Goal: Task Accomplishment & Management: Manage account settings

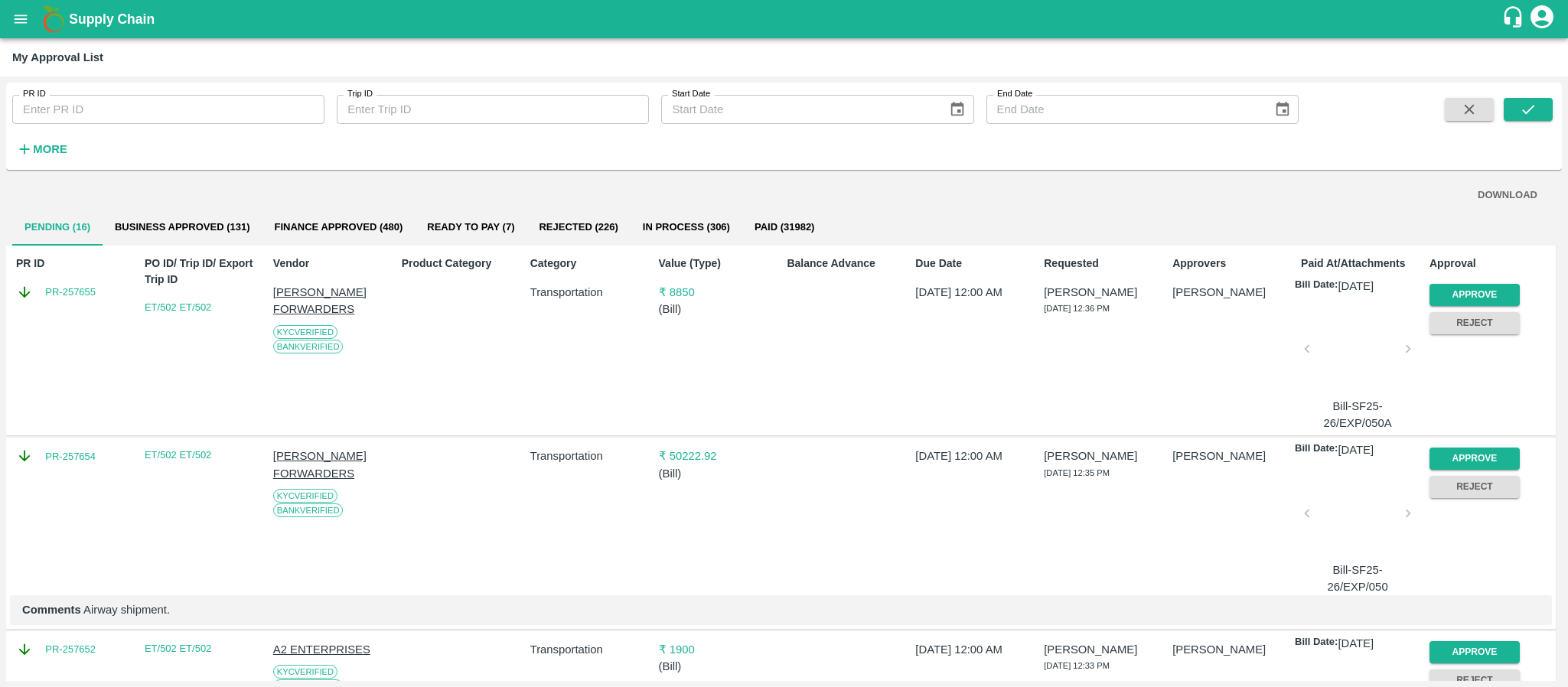
drag, startPoint x: 675, startPoint y: 41, endPoint x: 935, endPoint y: 185, distance: 297.2
click at [675, 41] on div "My Approval List" at bounding box center [784, 57] width 1568 height 38
click at [1457, 288] on button "Approve" at bounding box center [1475, 295] width 90 height 22
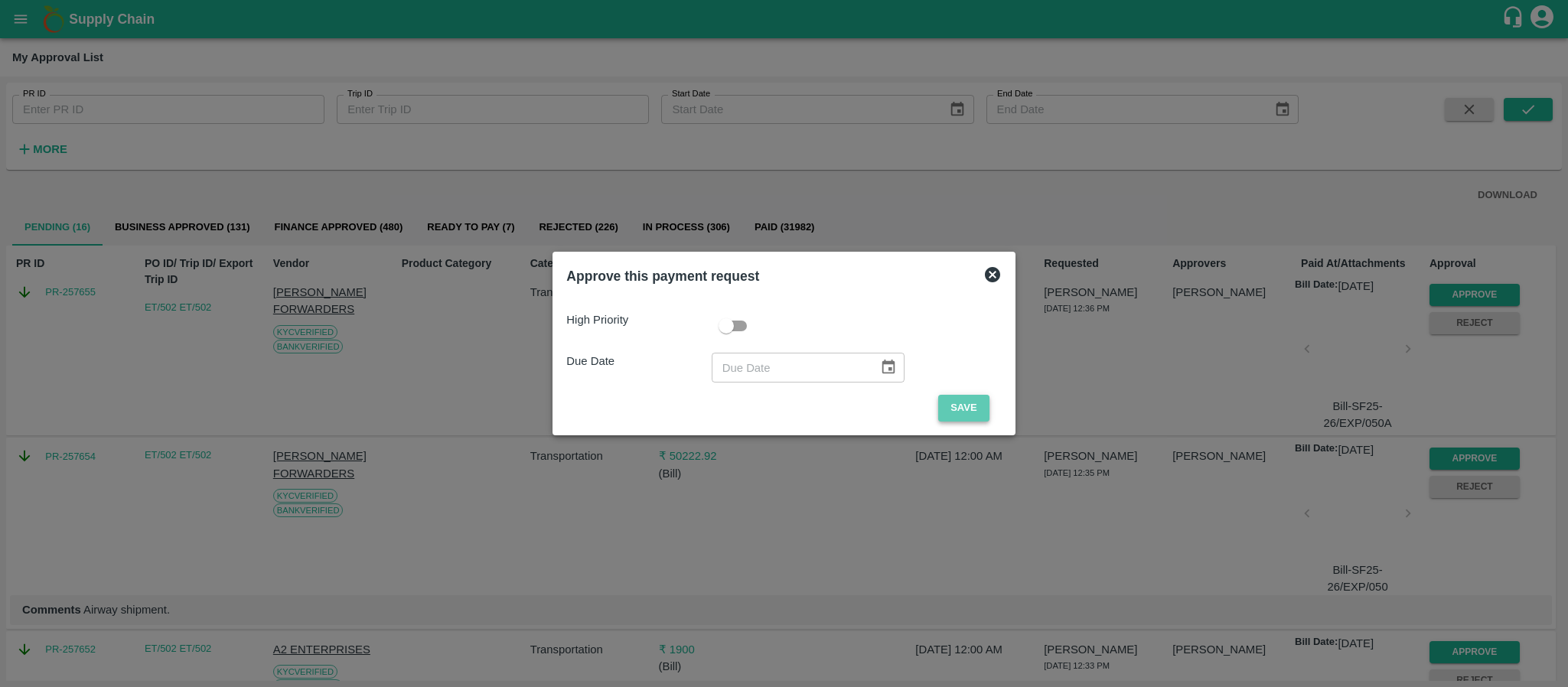
click at [970, 407] on button "Save" at bounding box center [963, 408] width 51 height 27
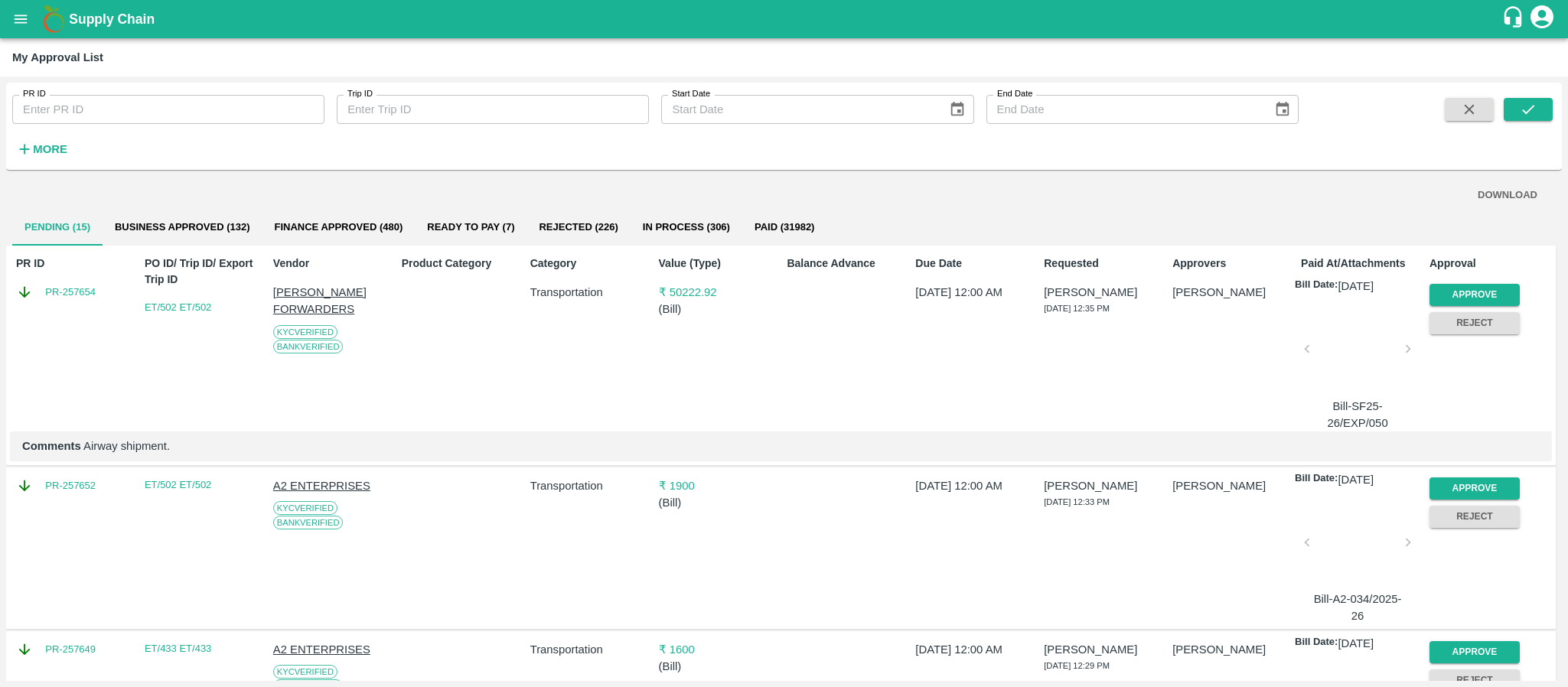
click at [1479, 280] on div "Approve" at bounding box center [1472, 292] width 97 height 28
click at [1464, 294] on button "Approve" at bounding box center [1475, 295] width 90 height 22
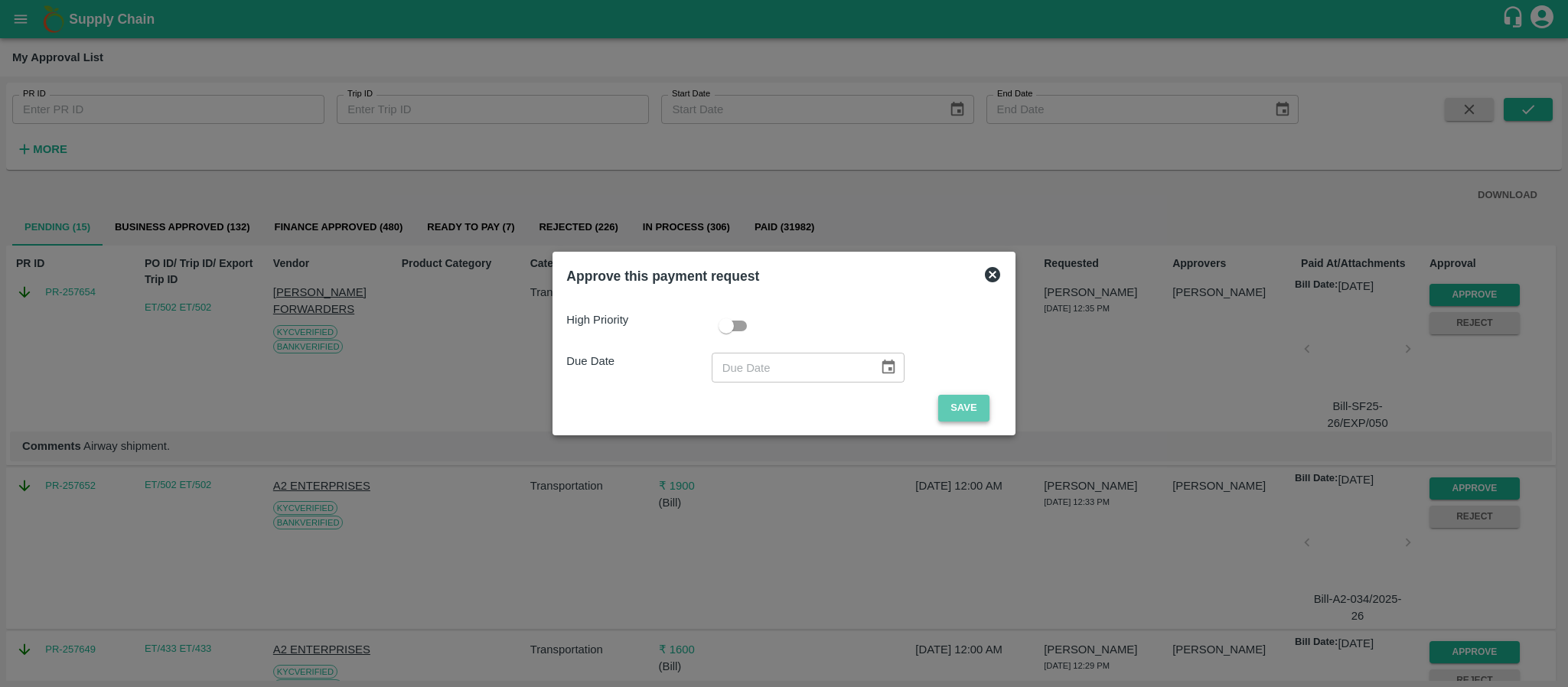
click at [956, 405] on button "Save" at bounding box center [963, 408] width 51 height 27
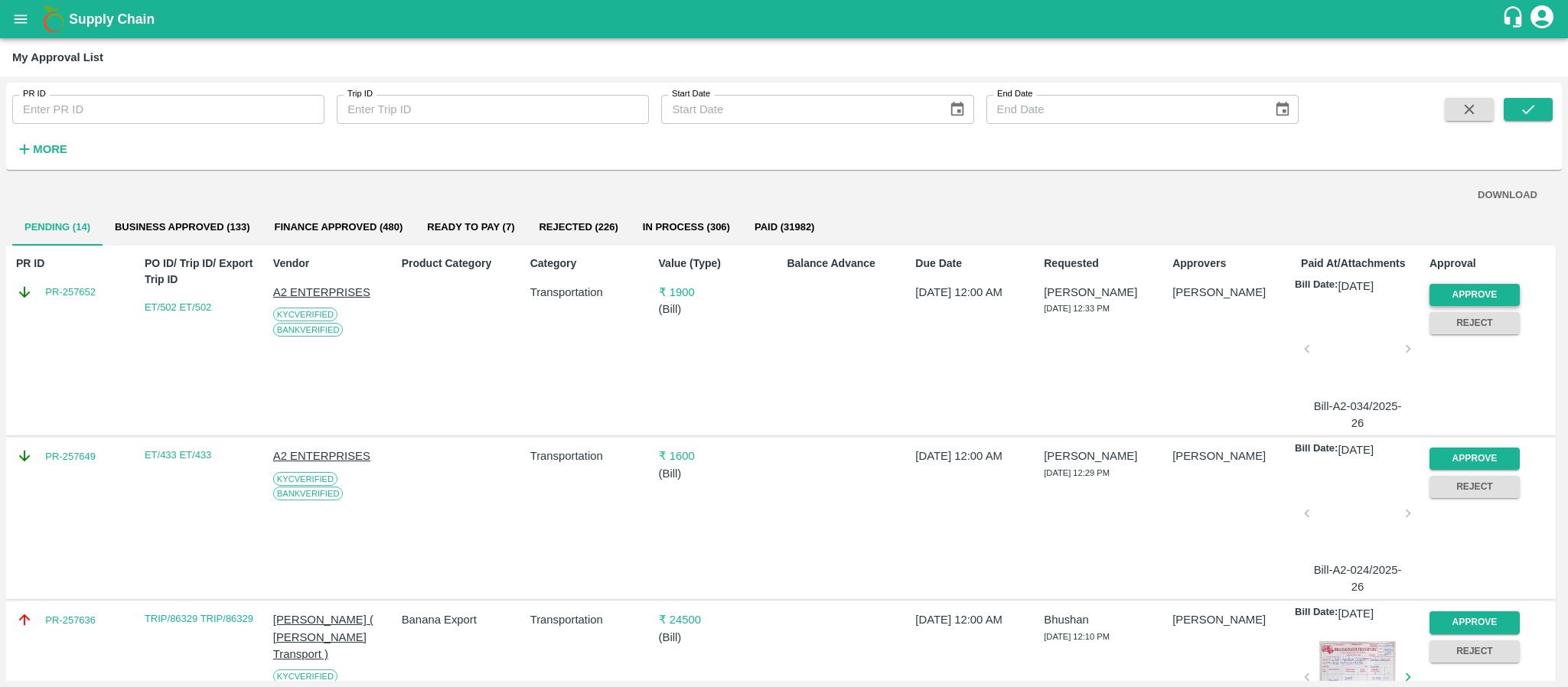
click at [1454, 287] on button "Approve" at bounding box center [1475, 295] width 90 height 22
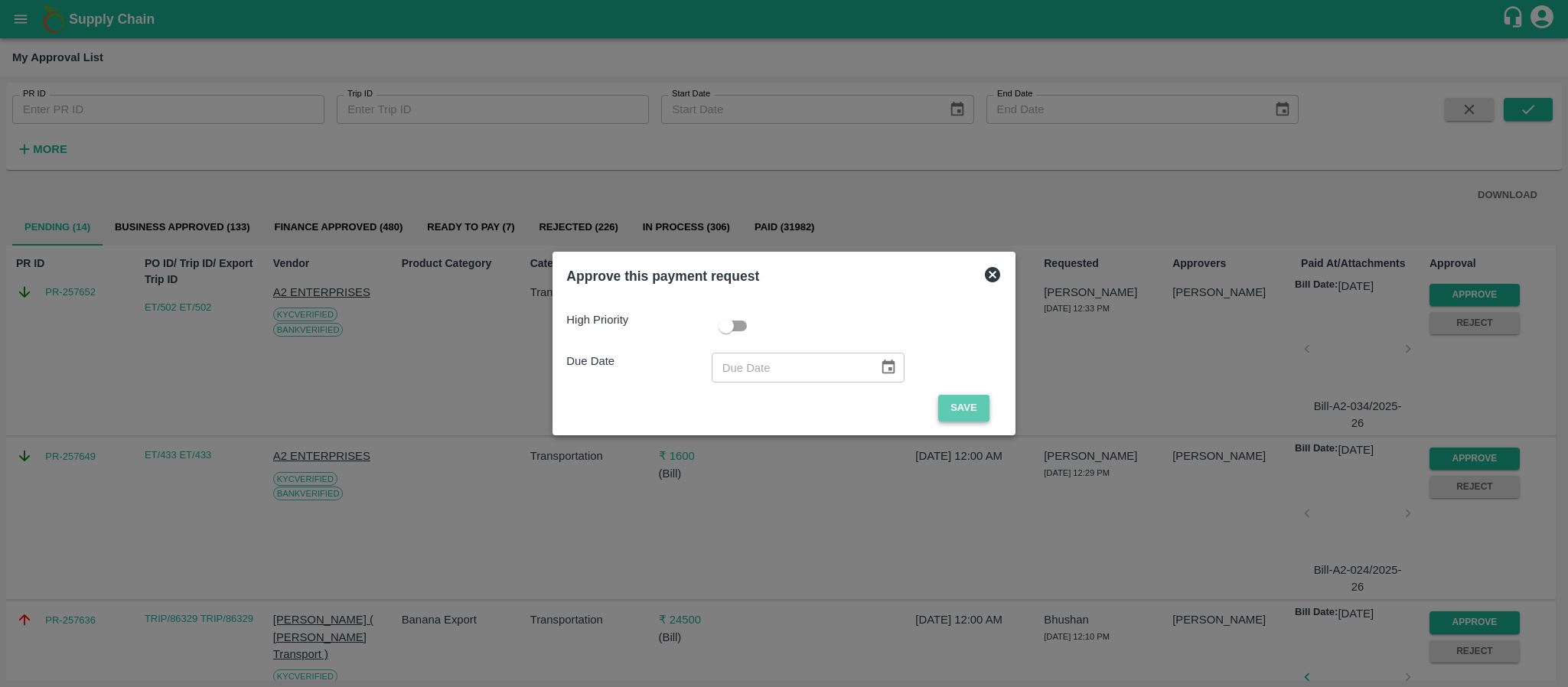
drag, startPoint x: 956, startPoint y: 412, endPoint x: 943, endPoint y: 409, distance: 13.3
click at [943, 409] on button "Save" at bounding box center [963, 408] width 51 height 27
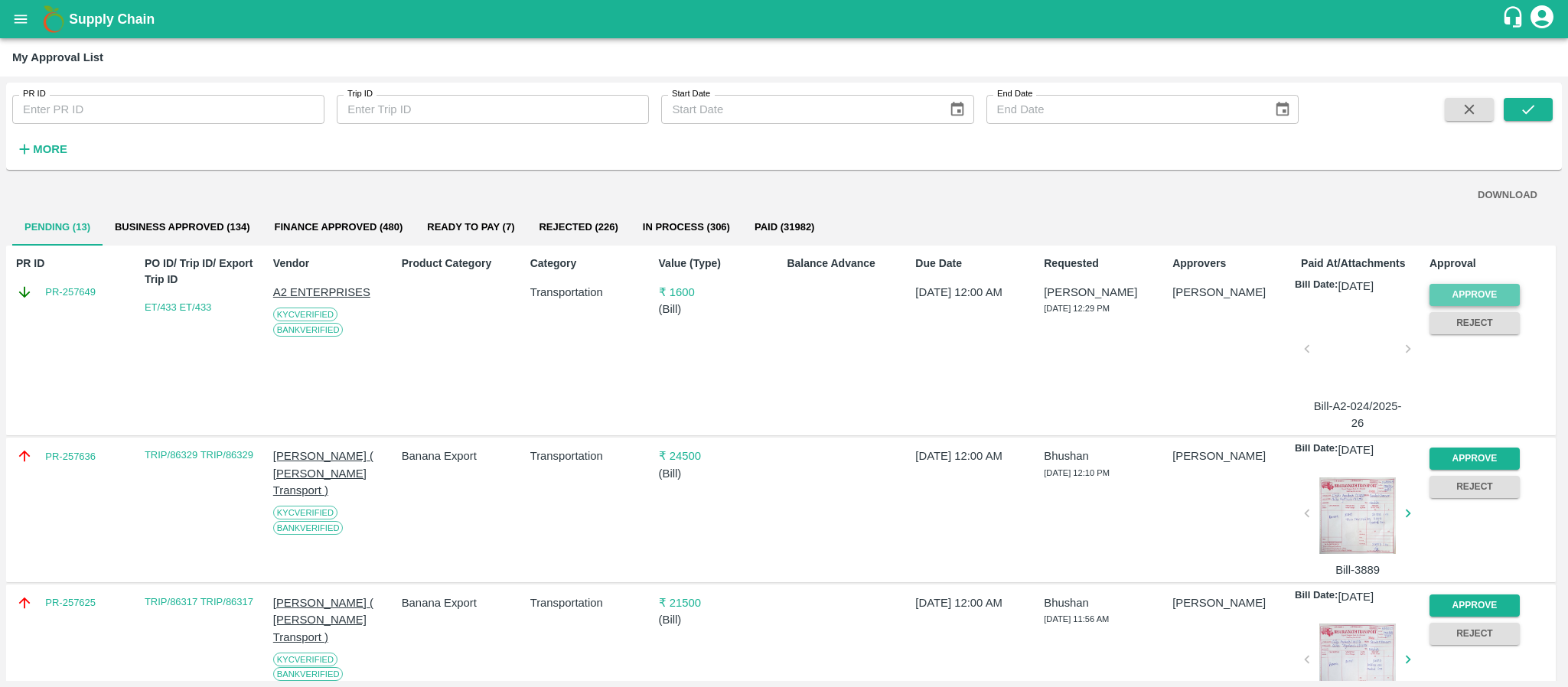
click at [1440, 287] on button "Approve" at bounding box center [1475, 295] width 90 height 22
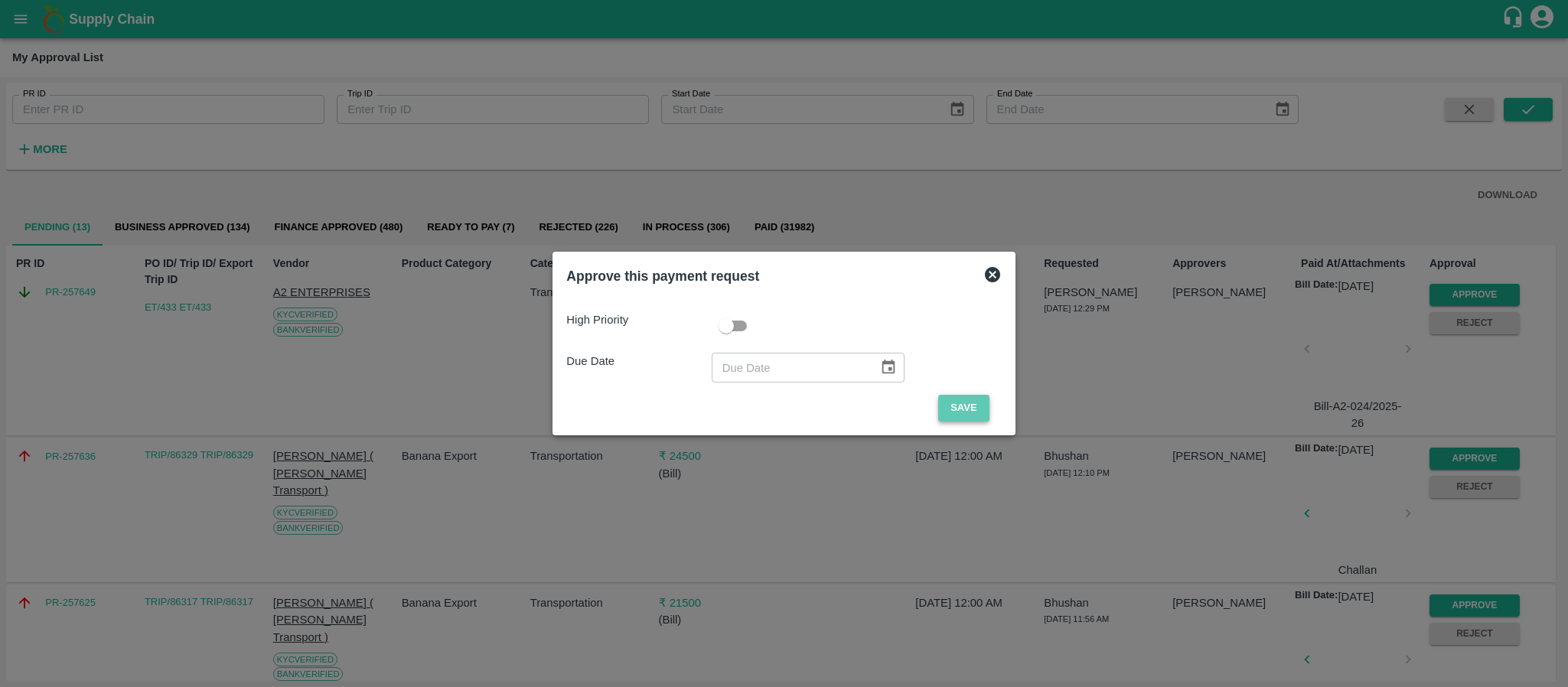
click at [944, 400] on button "Save" at bounding box center [963, 408] width 51 height 27
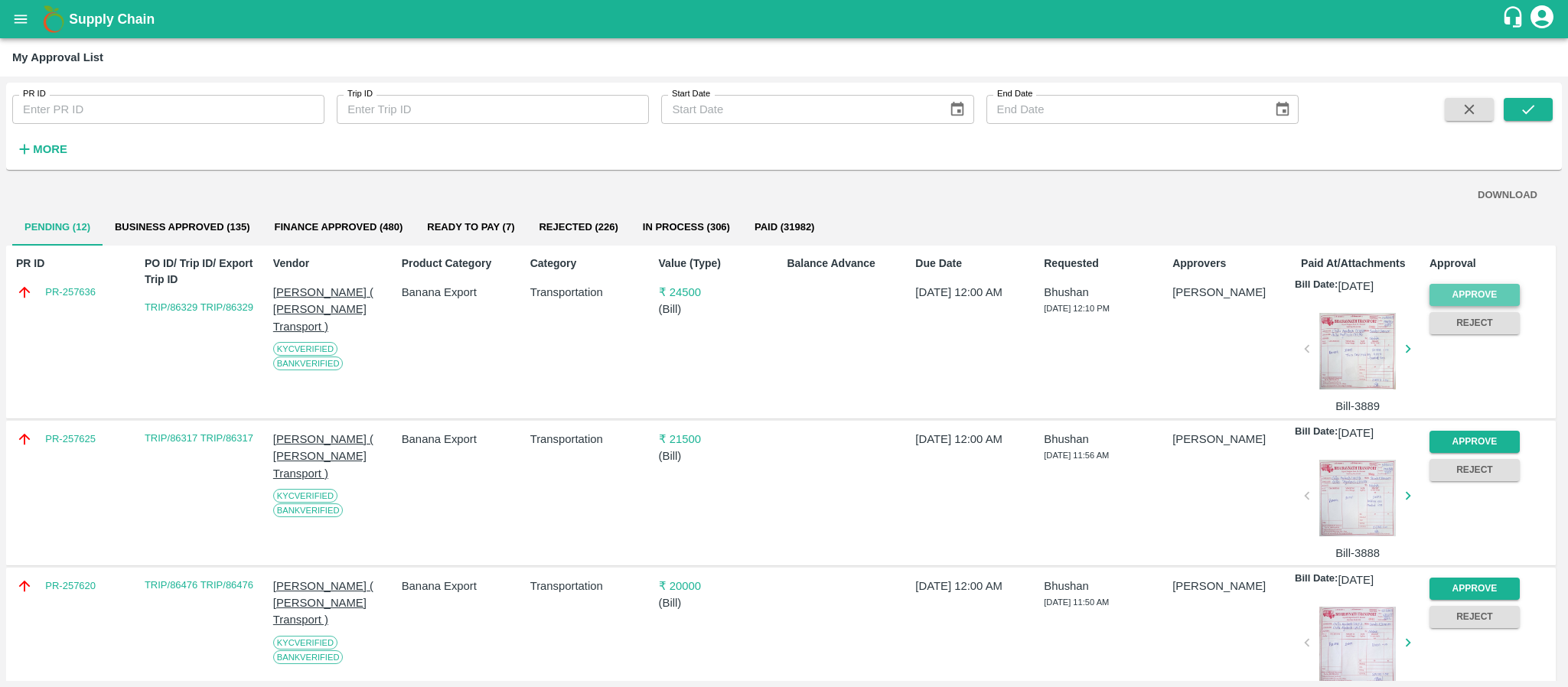
click at [1472, 288] on button "Approve" at bounding box center [1475, 295] width 90 height 22
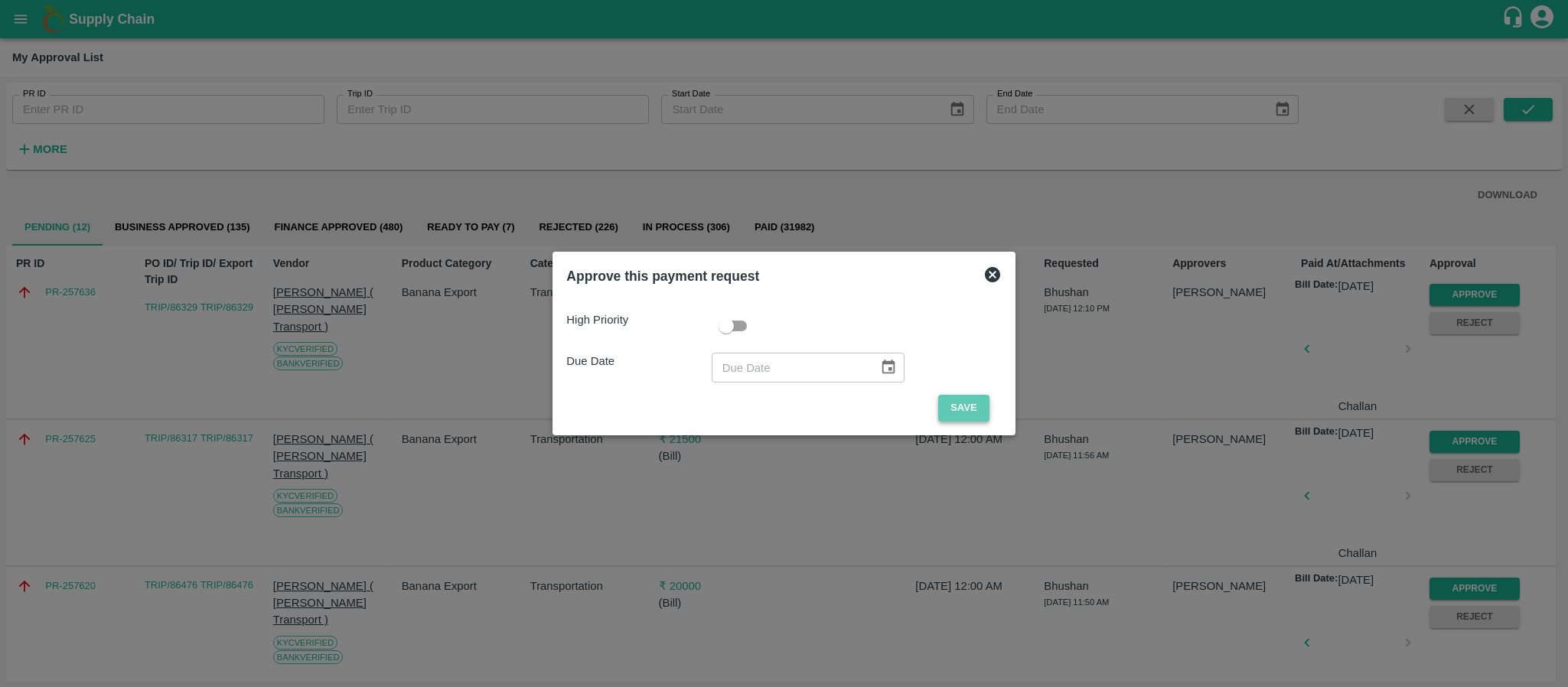
click at [949, 402] on button "Save" at bounding box center [963, 408] width 51 height 27
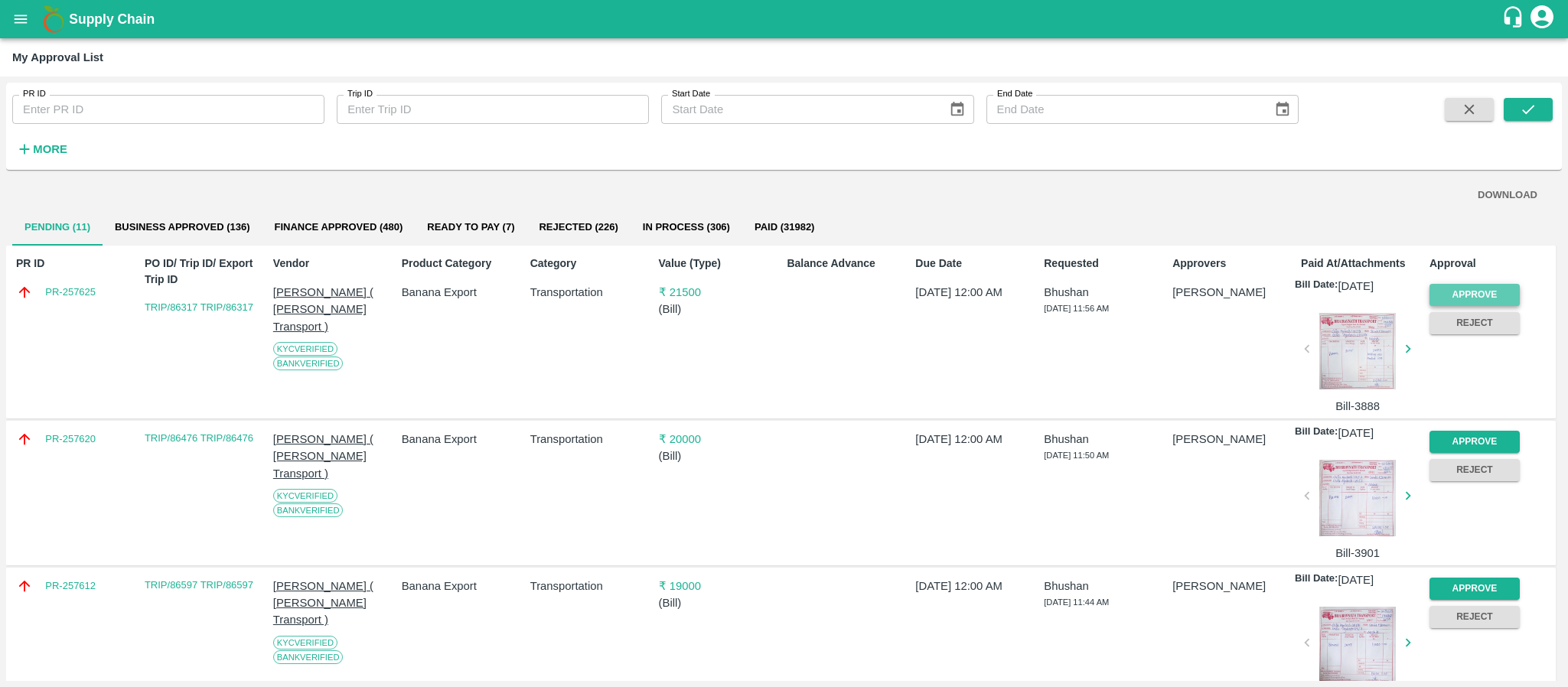
click at [1444, 284] on button "Approve" at bounding box center [1475, 295] width 90 height 22
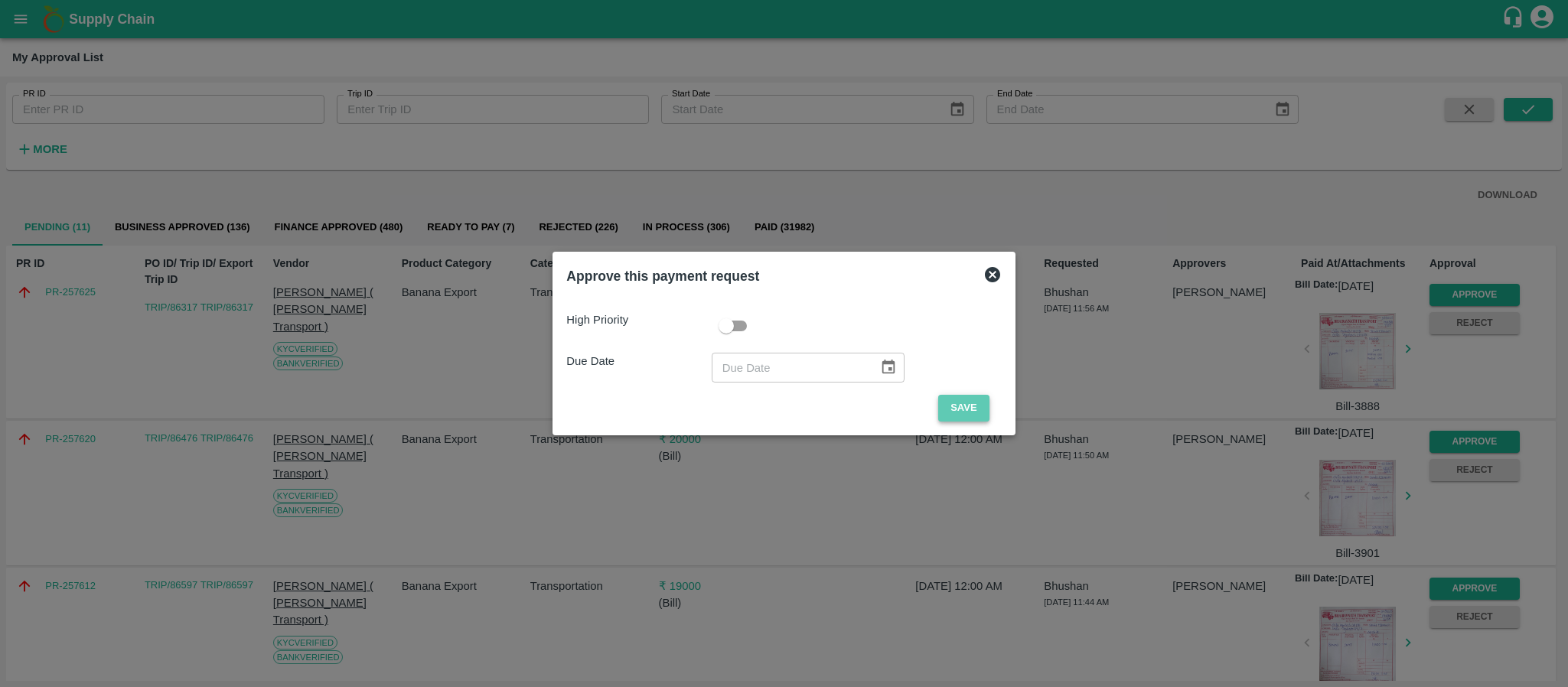
click at [956, 409] on button "Save" at bounding box center [963, 408] width 51 height 27
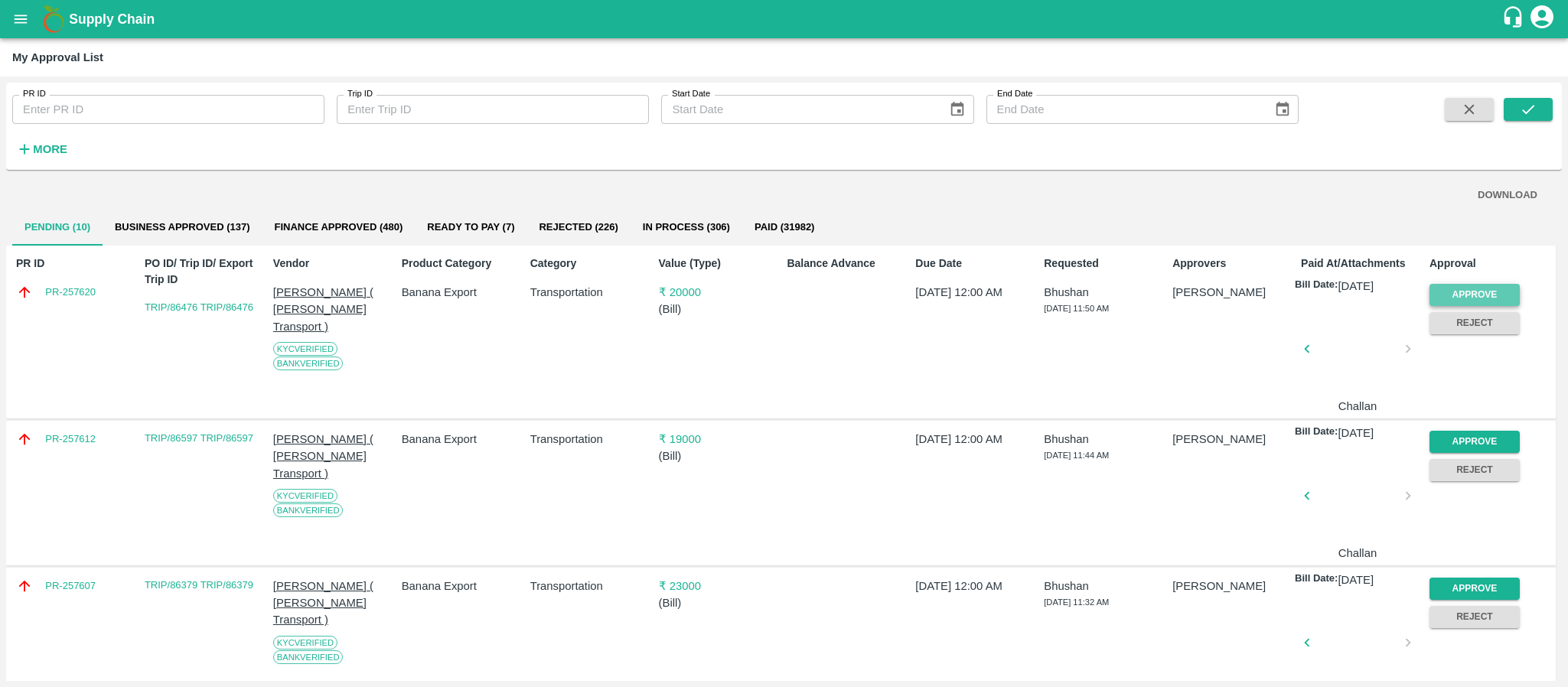
click at [1440, 295] on button "Approve" at bounding box center [1475, 295] width 90 height 22
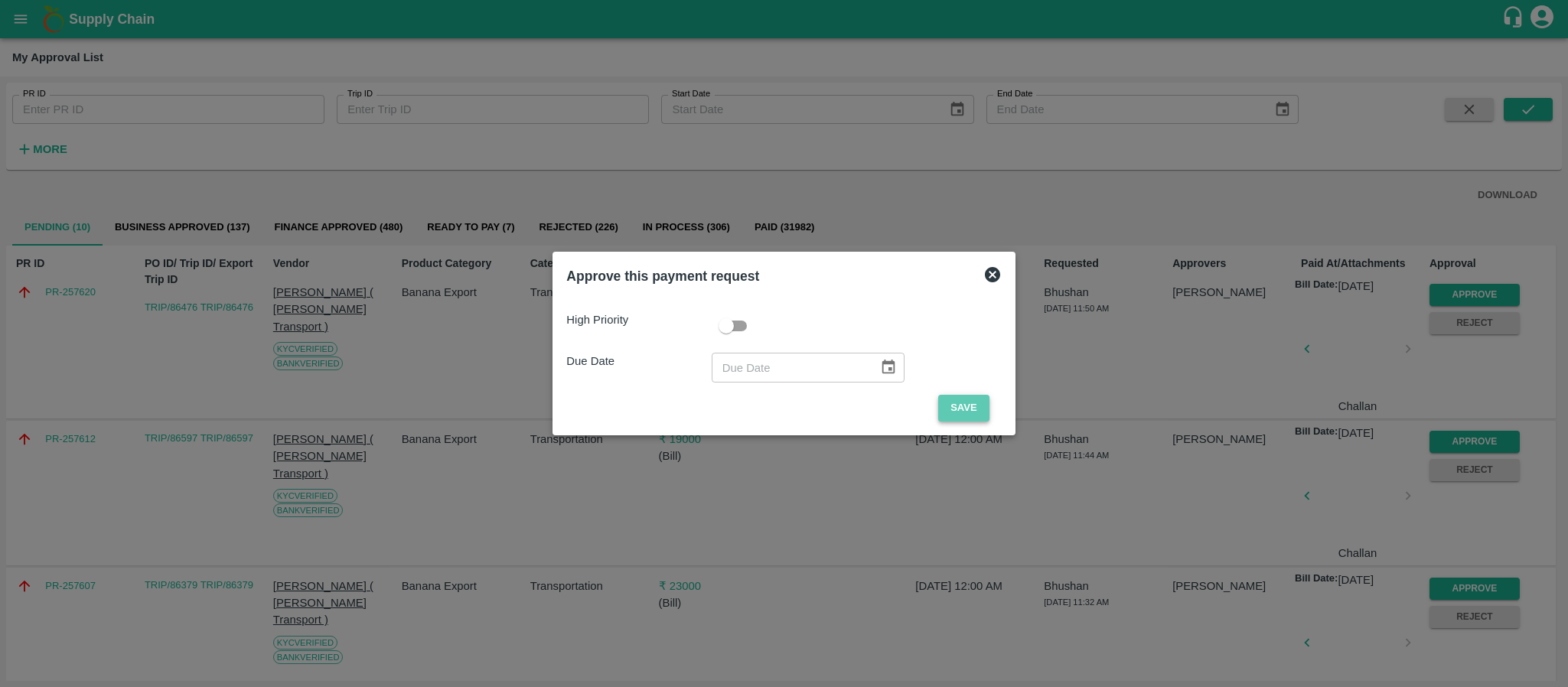
click at [975, 400] on button "Save" at bounding box center [963, 408] width 51 height 27
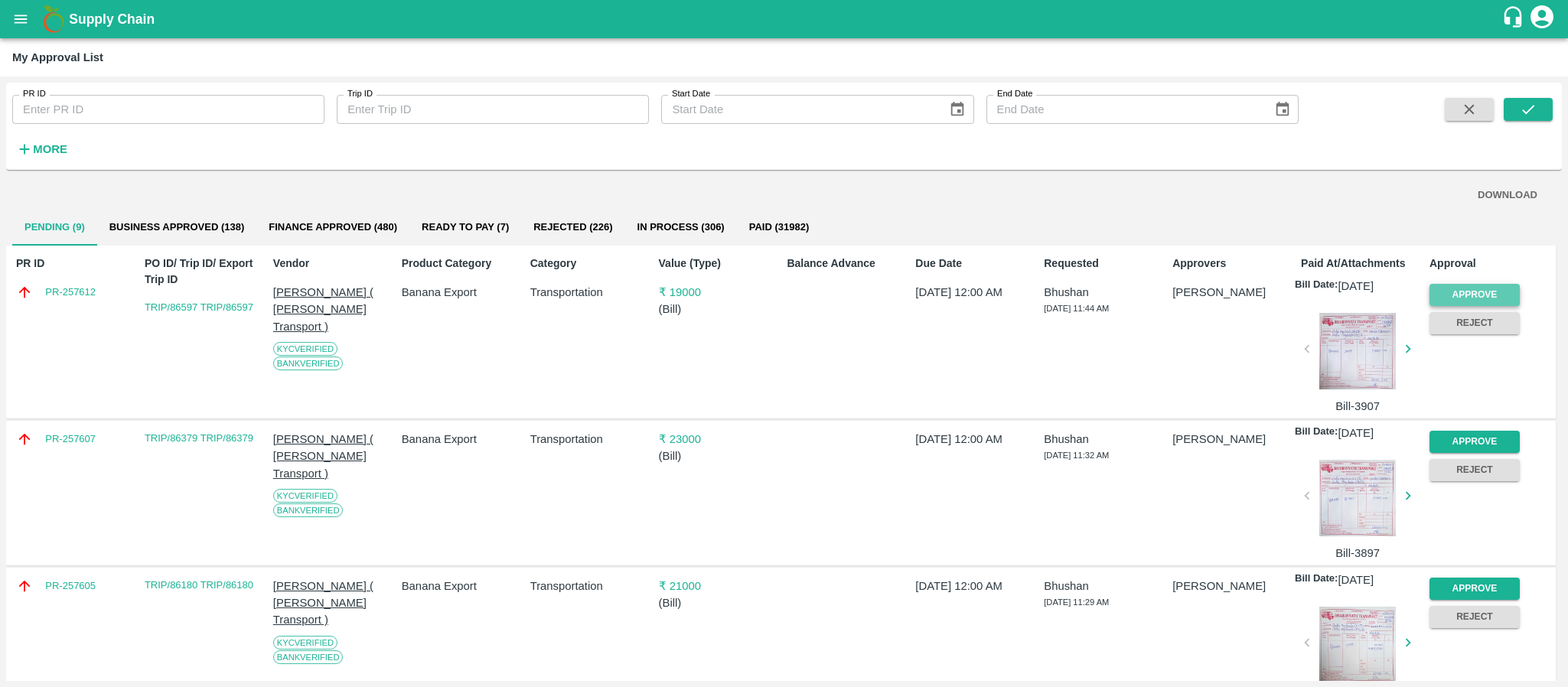
click at [1454, 288] on button "Approve" at bounding box center [1475, 295] width 90 height 22
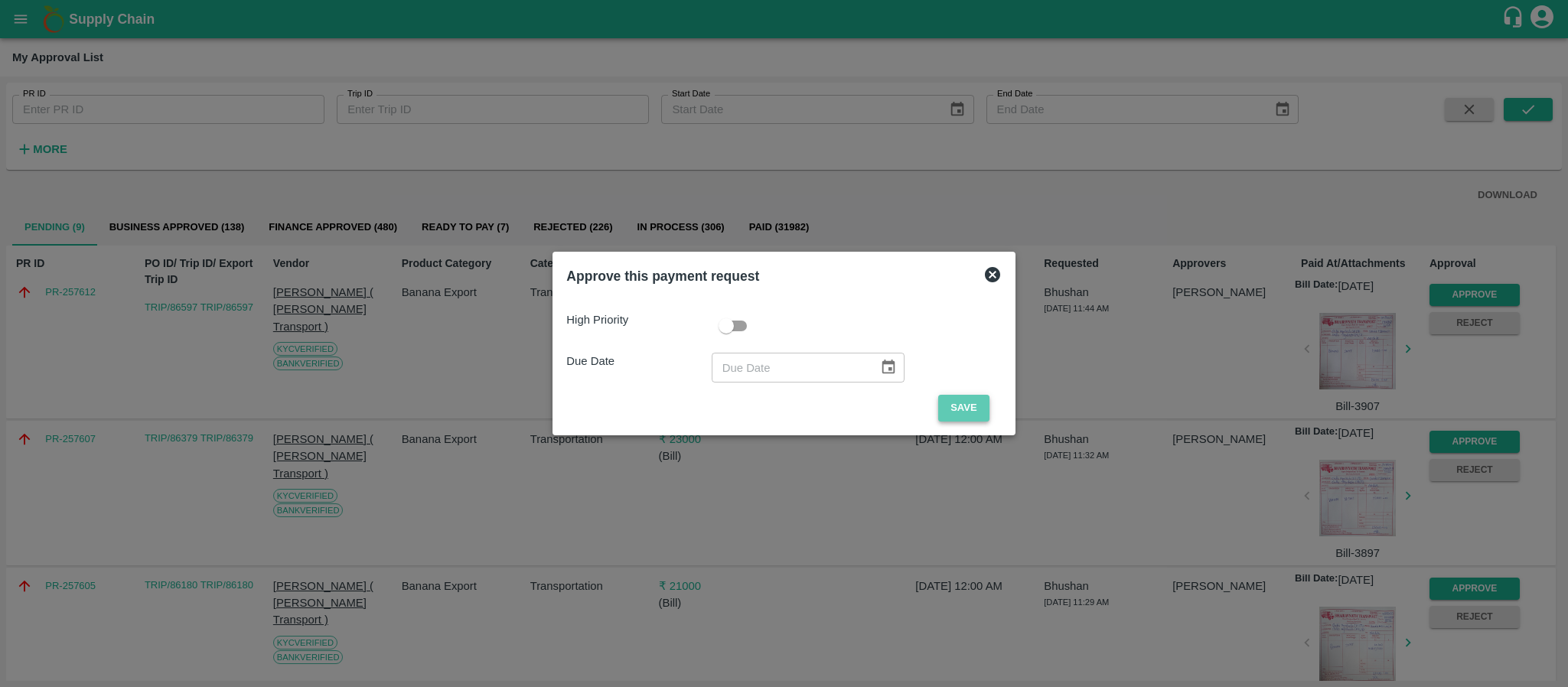
click at [957, 405] on button "Save" at bounding box center [963, 408] width 51 height 27
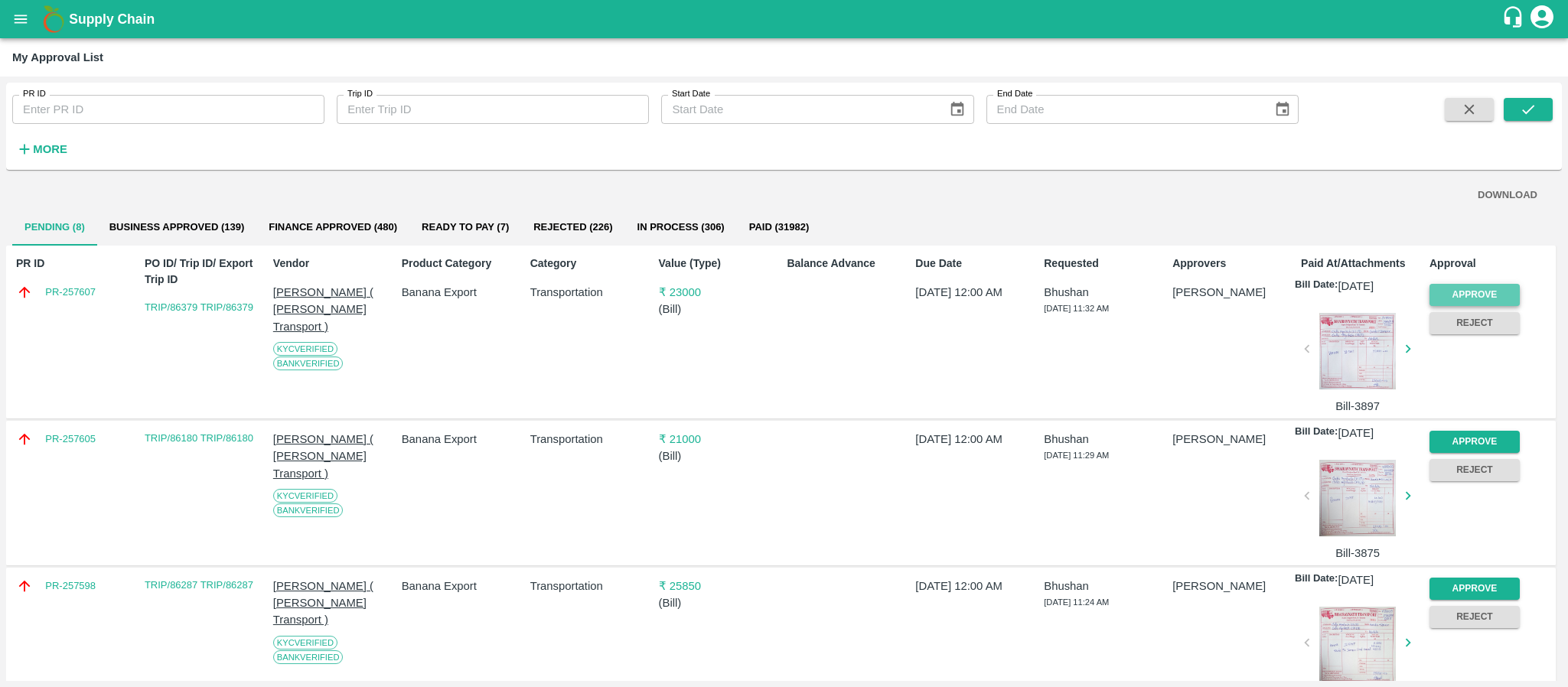
click at [1463, 287] on button "Approve" at bounding box center [1475, 295] width 90 height 22
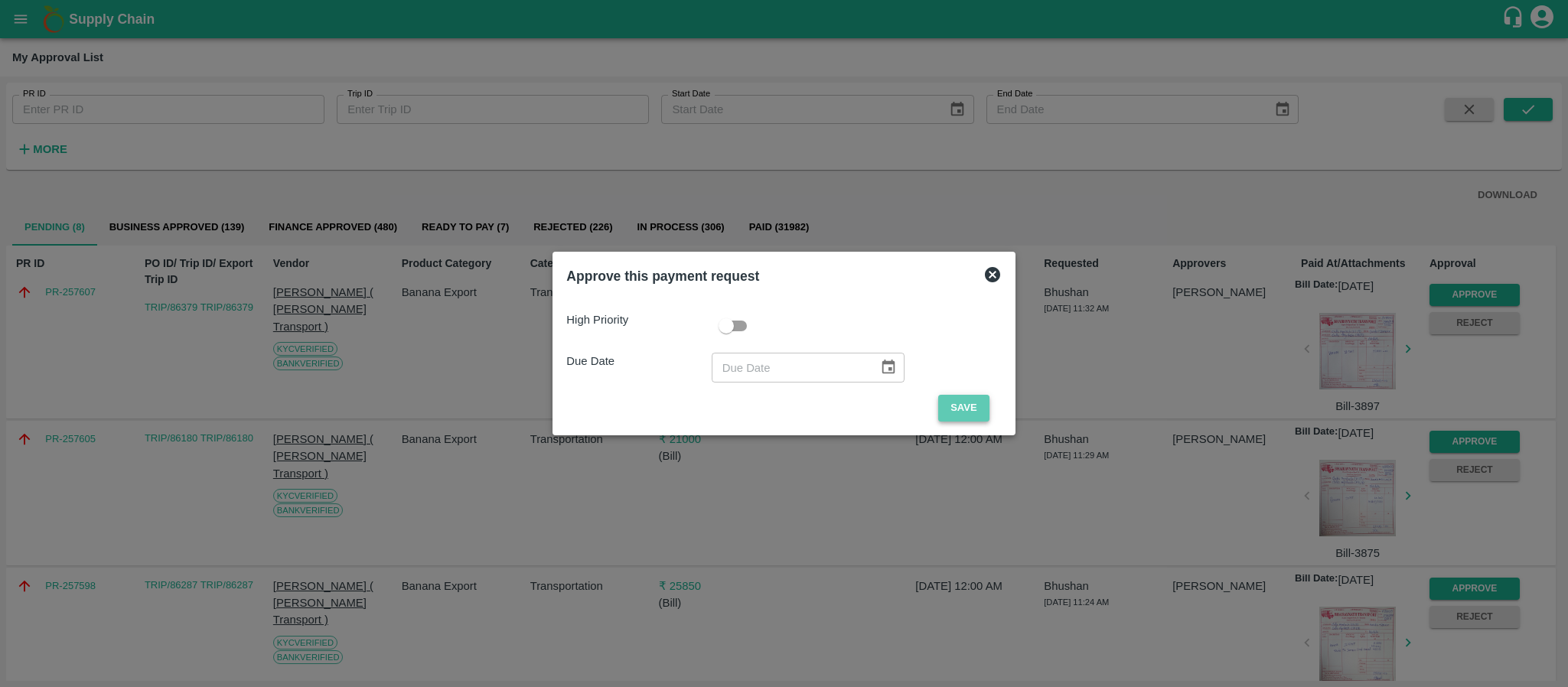
click at [955, 404] on button "Save" at bounding box center [963, 408] width 51 height 27
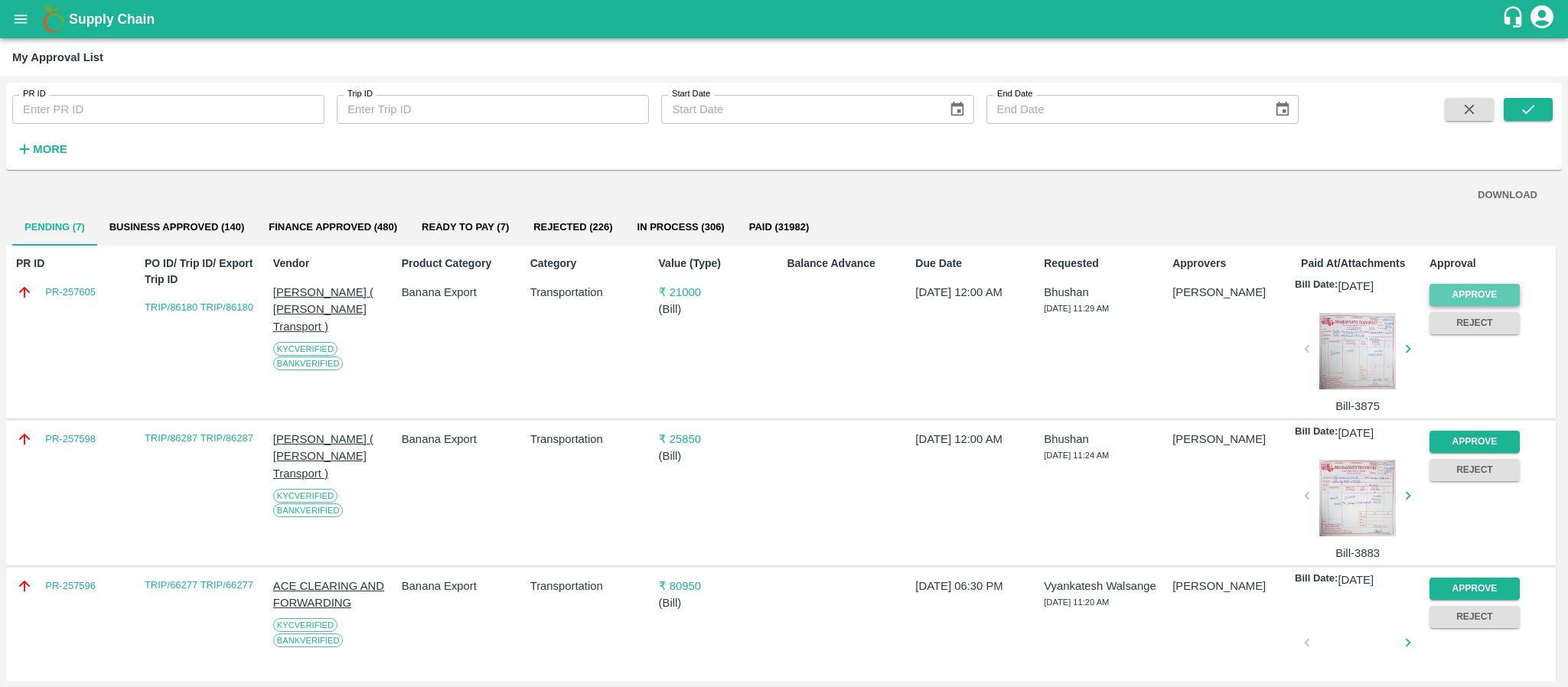
click at [1481, 288] on button "Approve" at bounding box center [1475, 295] width 90 height 22
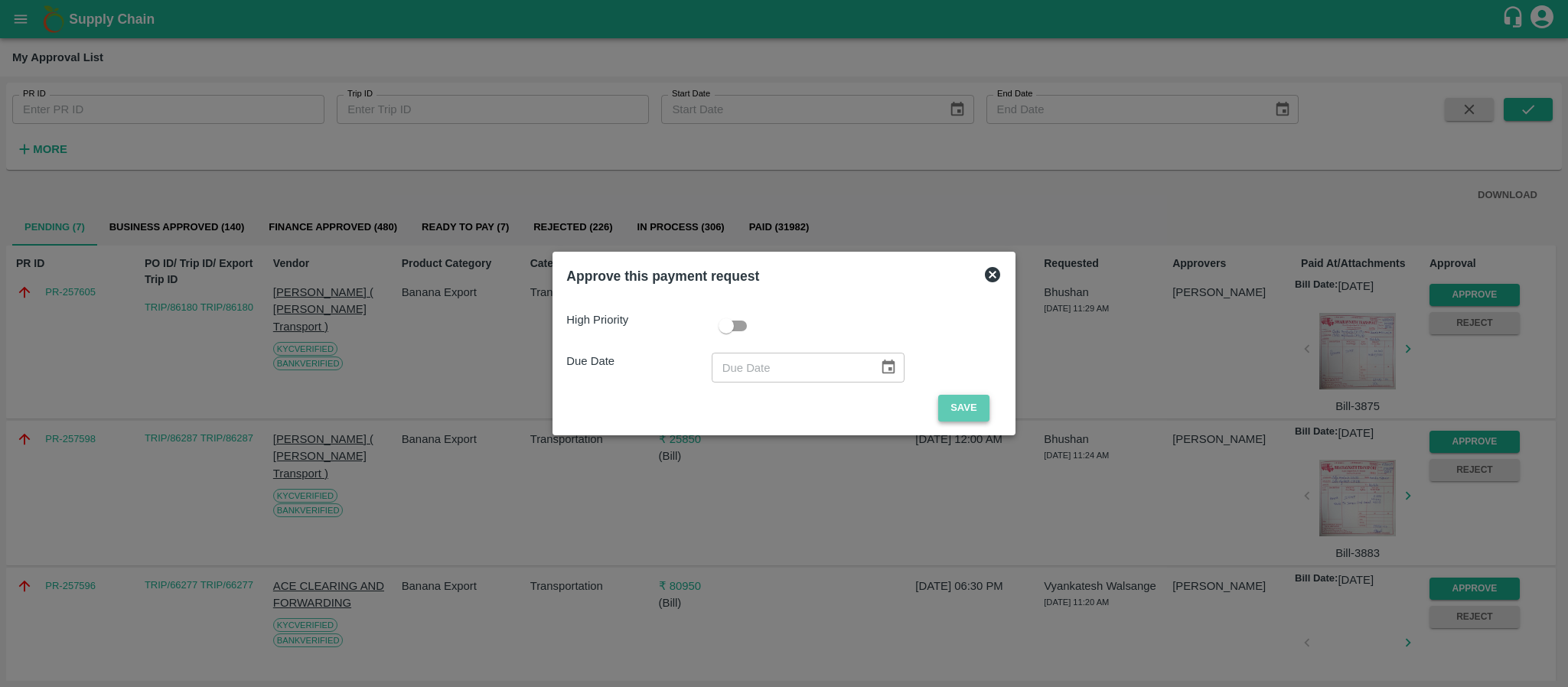
click at [951, 402] on button "Save" at bounding box center [963, 408] width 51 height 27
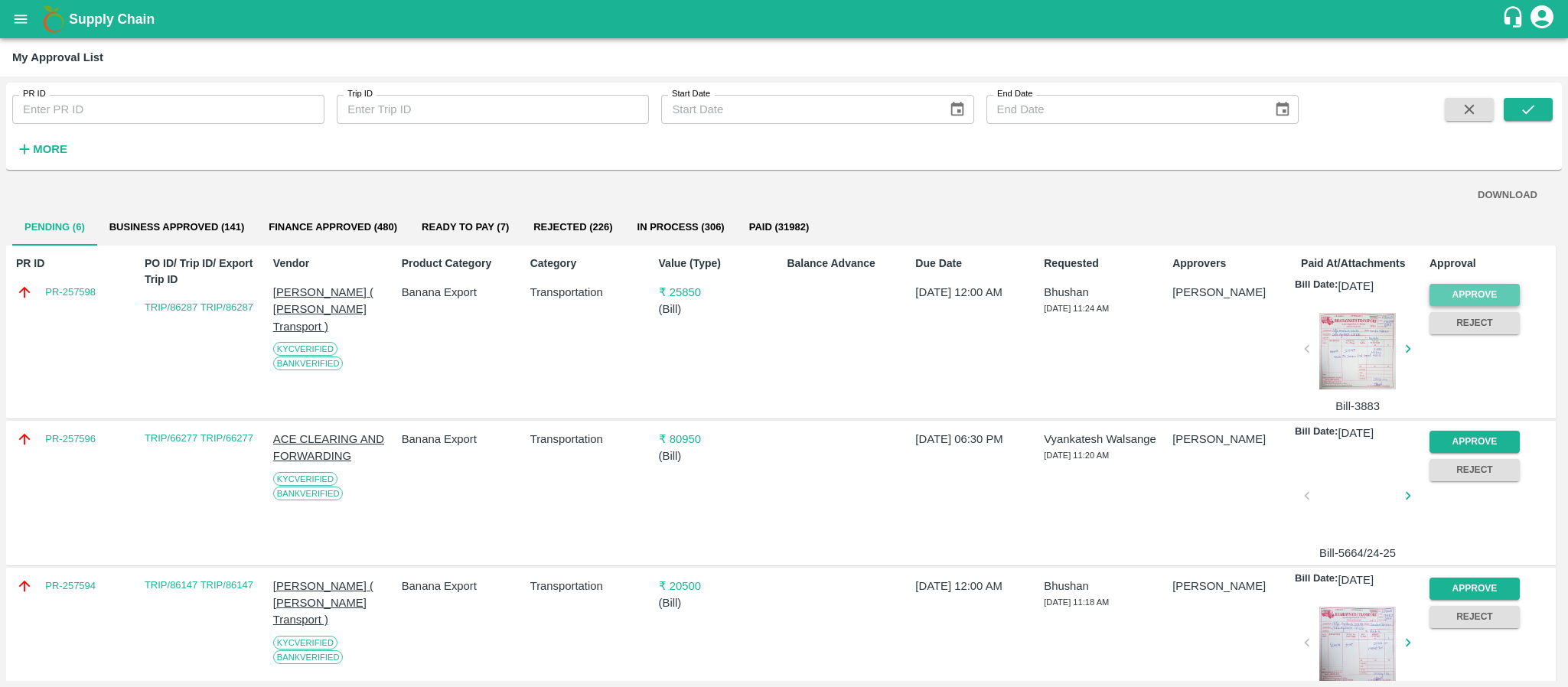
click at [1459, 289] on button "Approve" at bounding box center [1475, 295] width 90 height 22
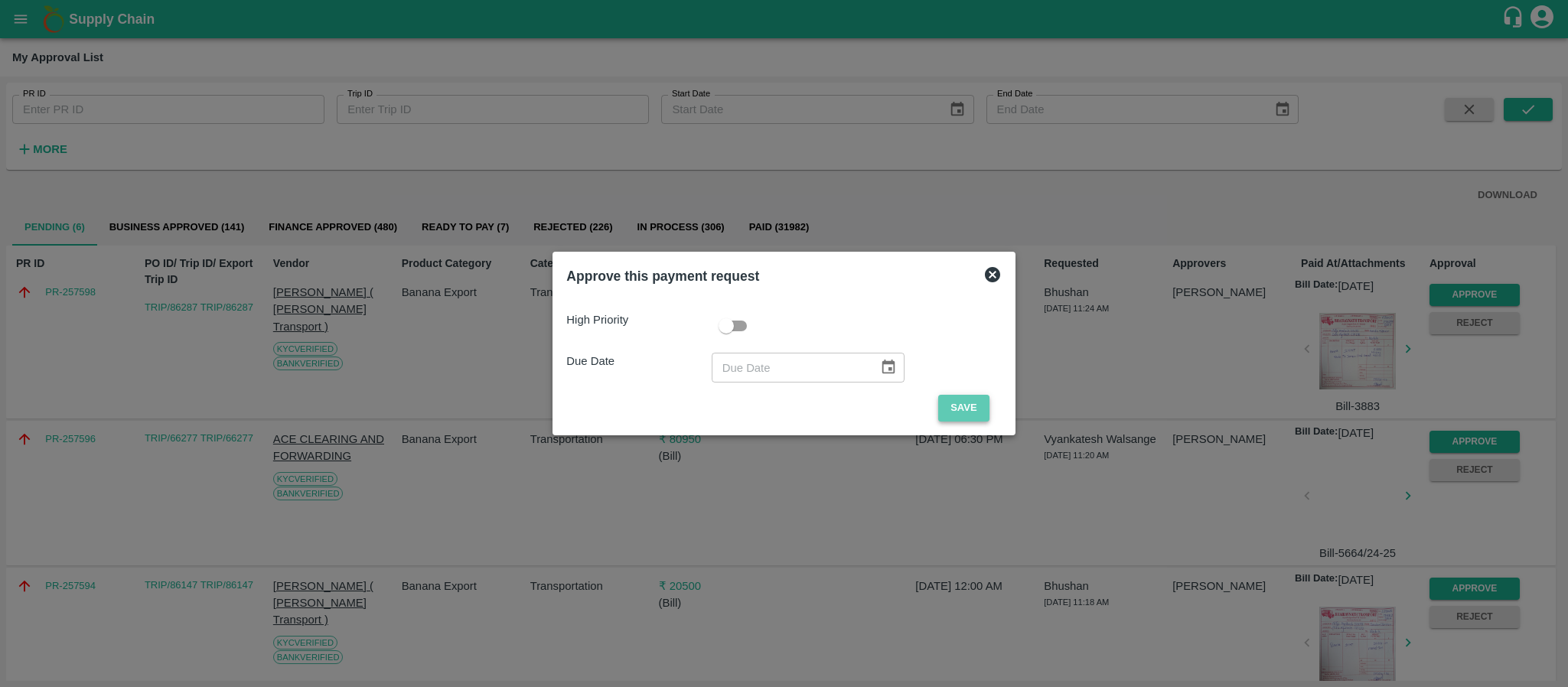
click at [974, 397] on button "Save" at bounding box center [963, 408] width 51 height 27
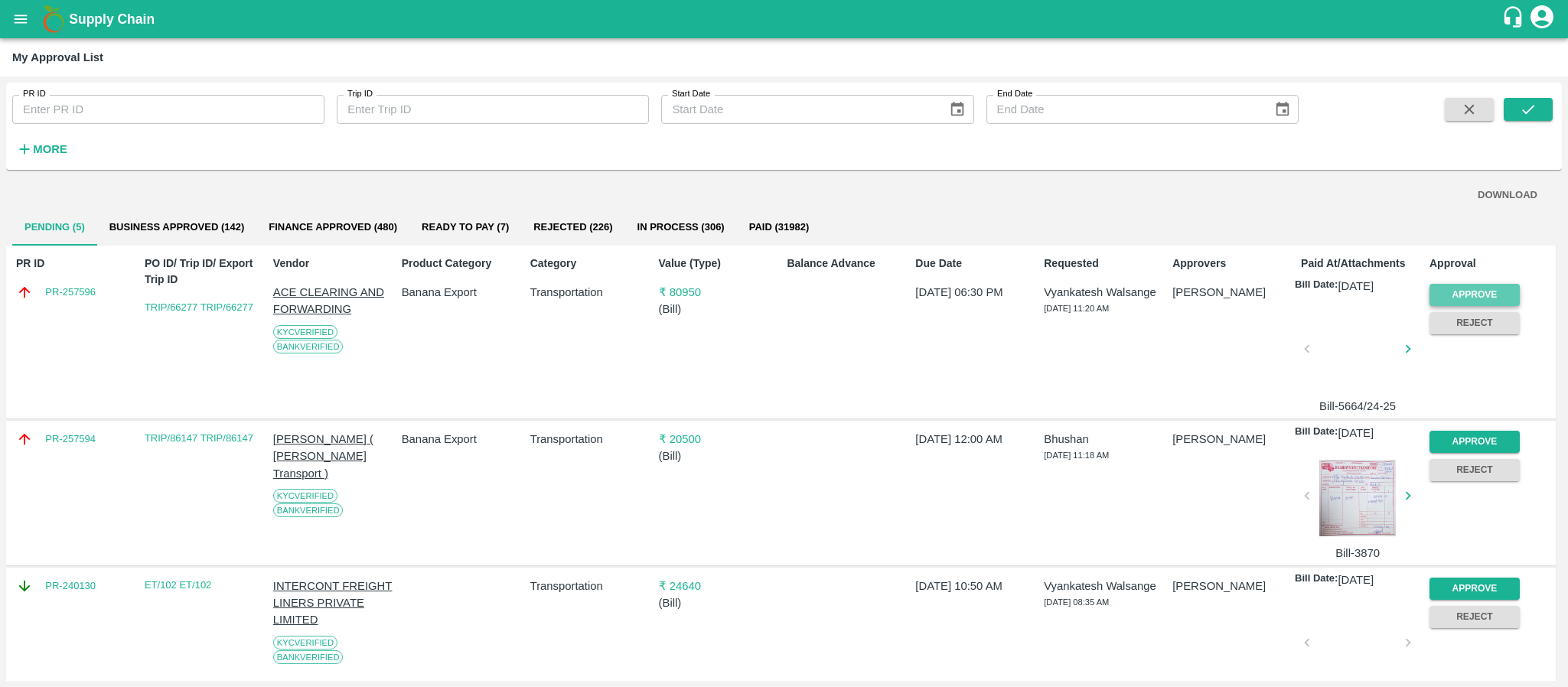
click at [1457, 297] on button "Approve" at bounding box center [1475, 295] width 90 height 22
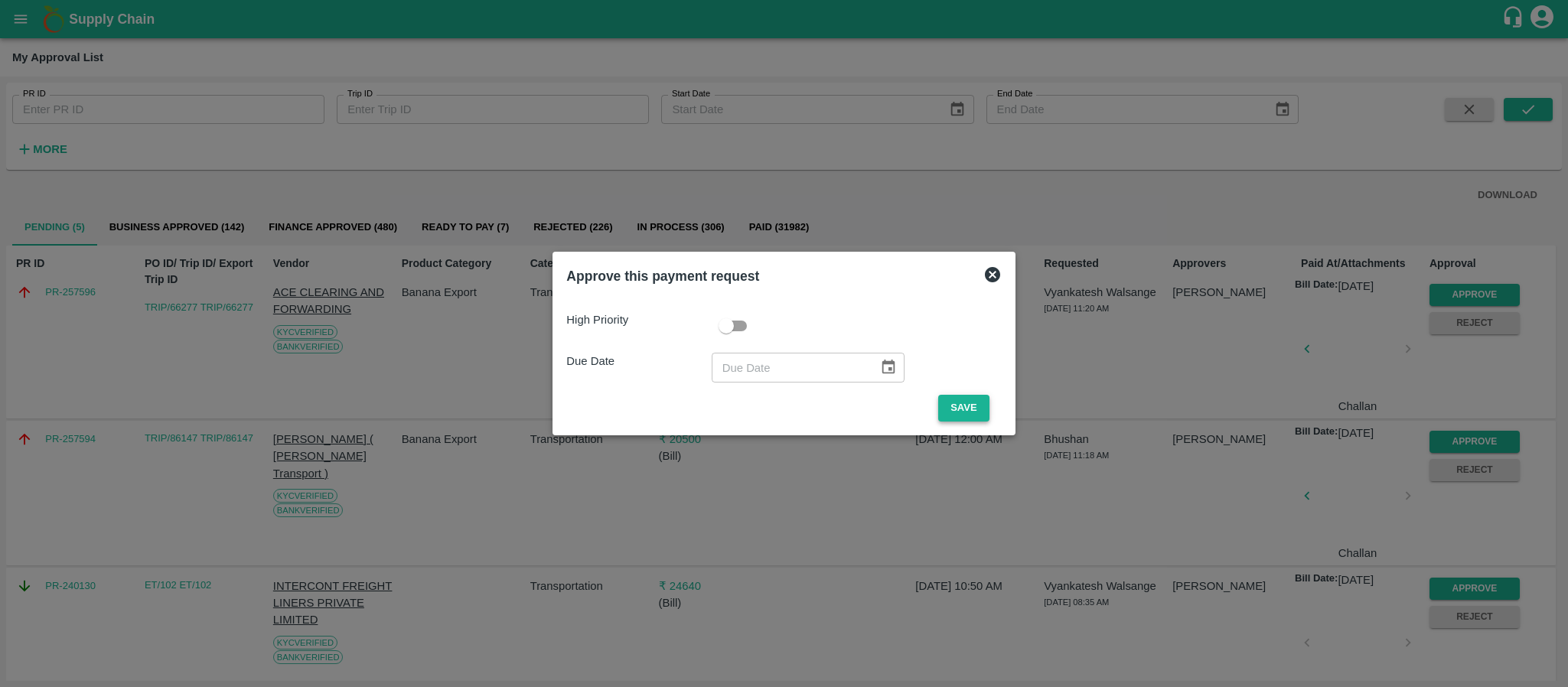
click at [951, 398] on button "Save" at bounding box center [963, 408] width 51 height 27
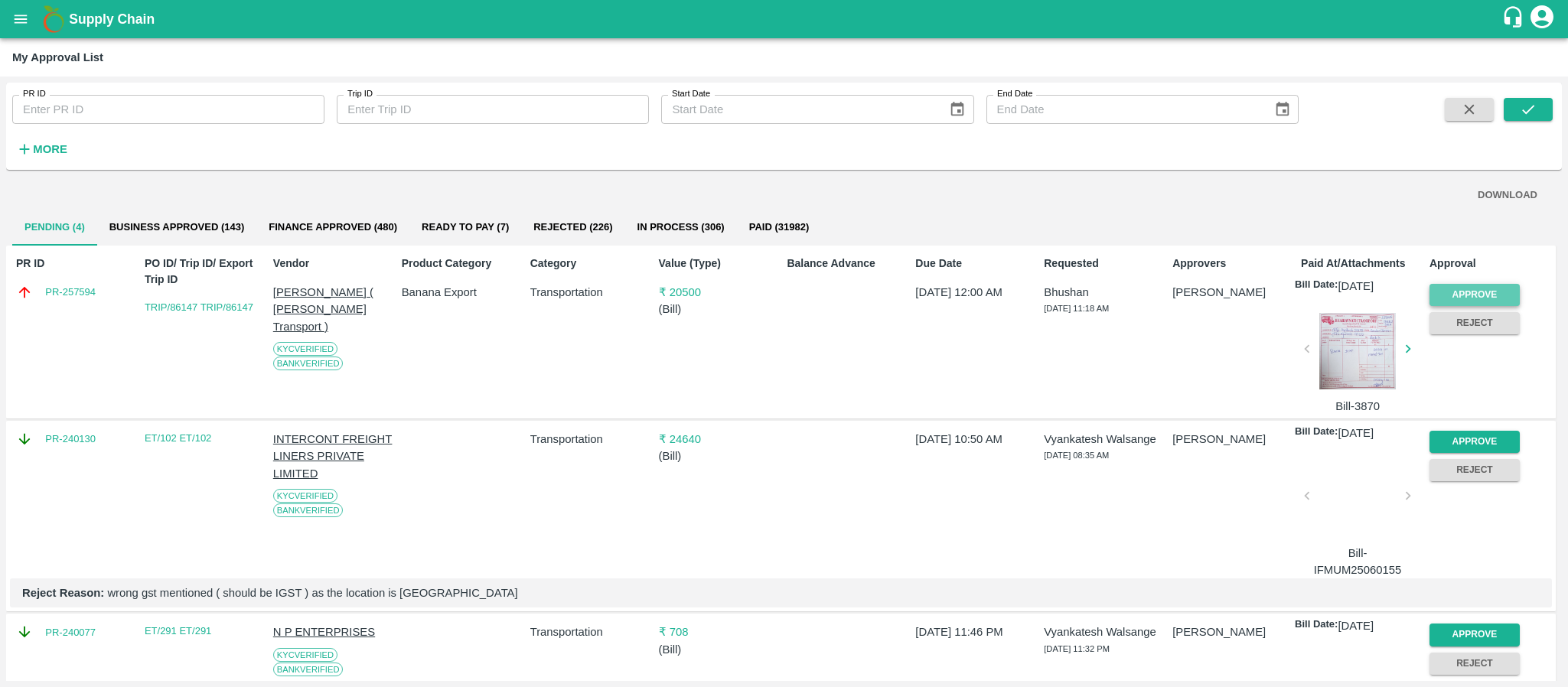
click at [1481, 289] on button "Approve" at bounding box center [1475, 295] width 90 height 22
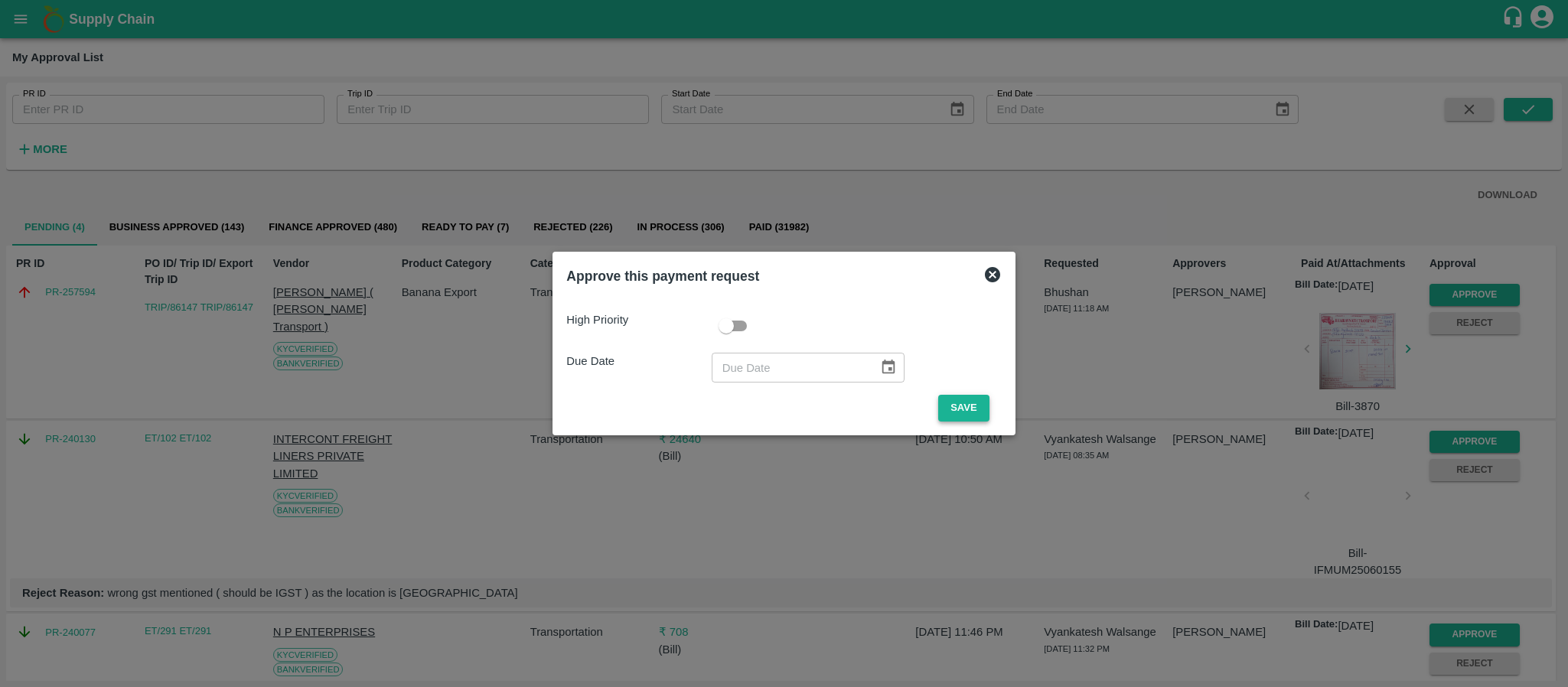
click at [972, 402] on button "Save" at bounding box center [963, 408] width 51 height 27
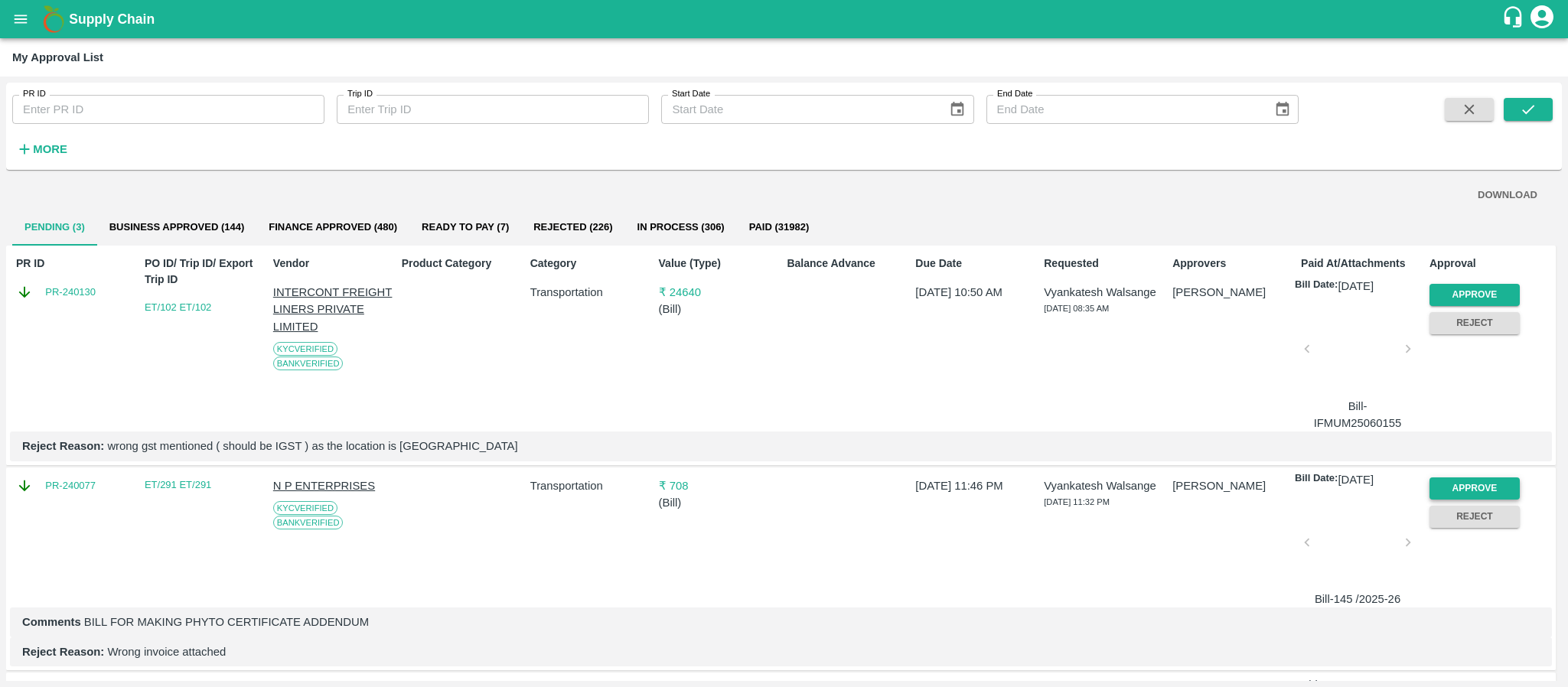
click at [1444, 485] on button "Approve" at bounding box center [1475, 488] width 90 height 22
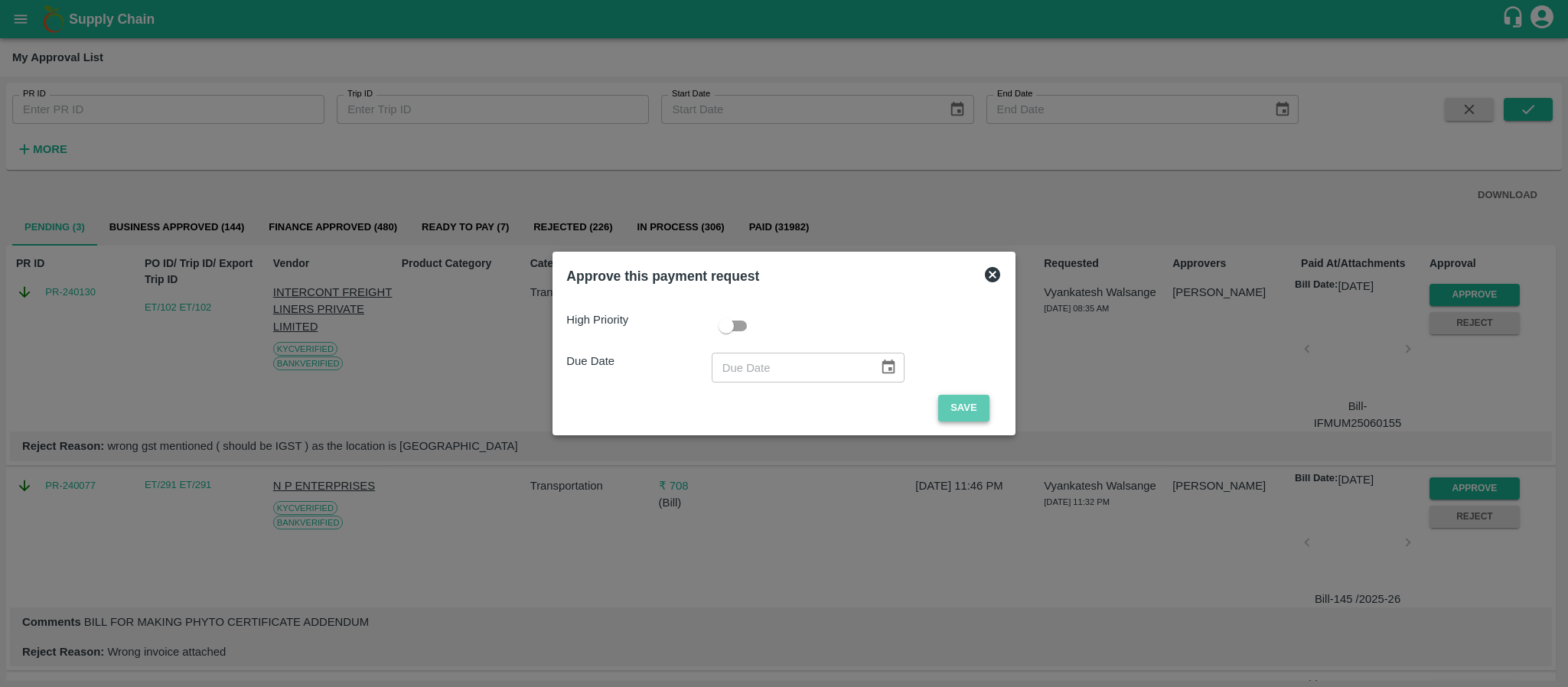
click at [979, 416] on button "Save" at bounding box center [963, 408] width 51 height 27
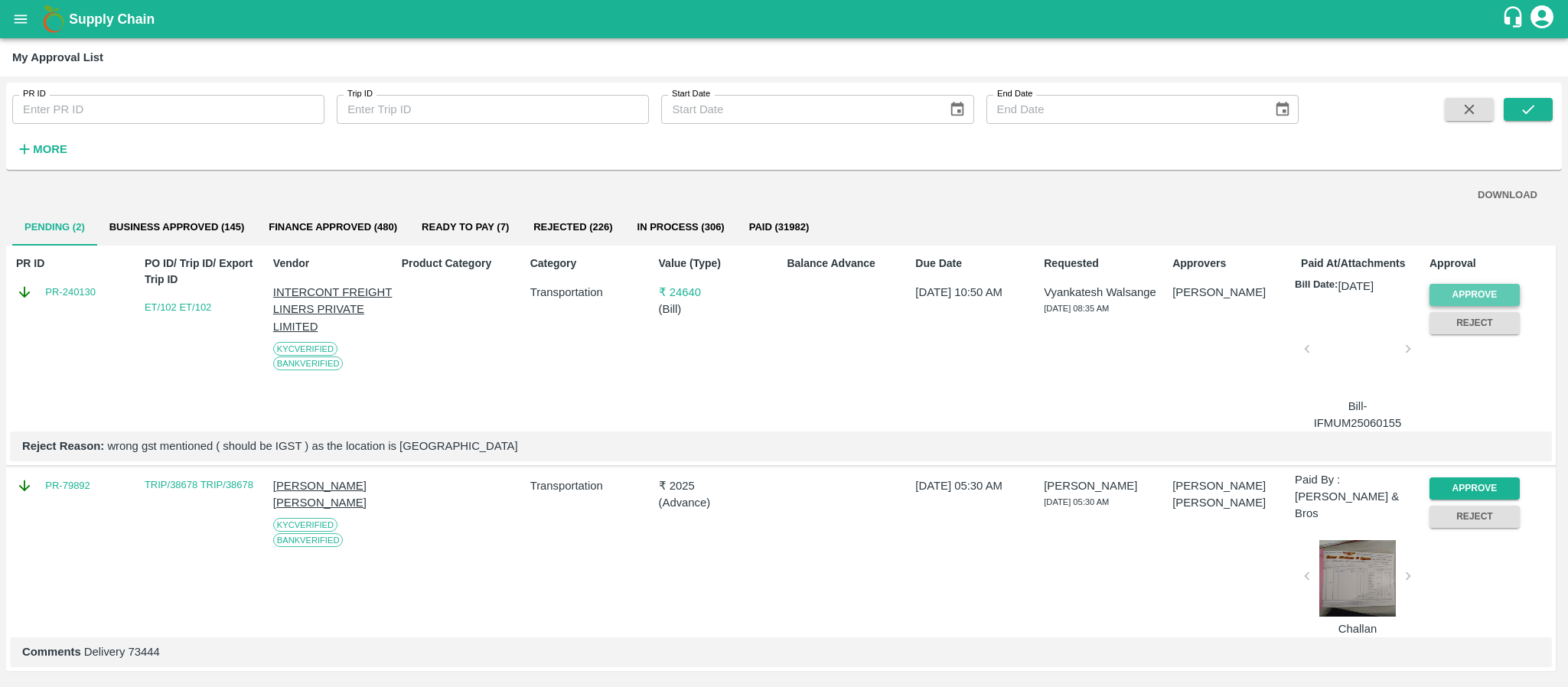
click at [1471, 285] on button "Approve" at bounding box center [1475, 295] width 90 height 22
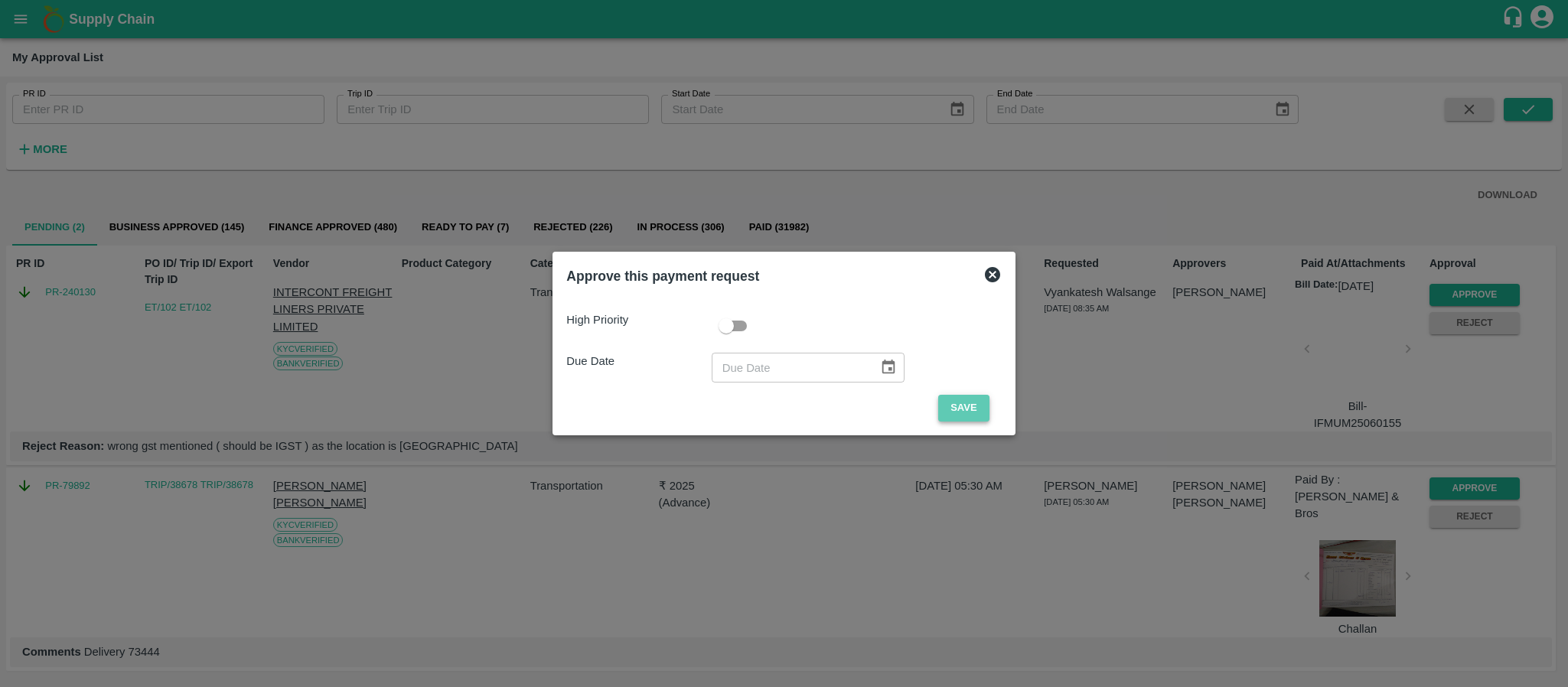
click at [972, 411] on button "Save" at bounding box center [963, 408] width 51 height 27
